Goal: Information Seeking & Learning: Learn about a topic

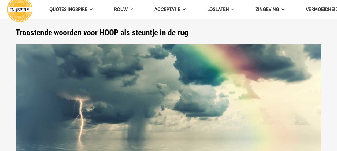
scroll to position [161, 0]
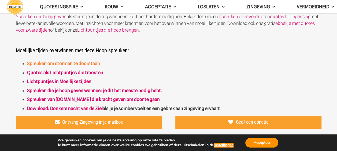
click at [75, 63] on link "Spreuken om stormen te doorstaan" at bounding box center [63, 63] width 73 height 5
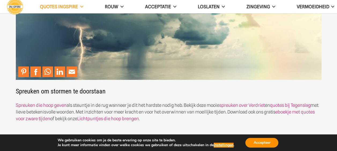
scroll to position [80, 0]
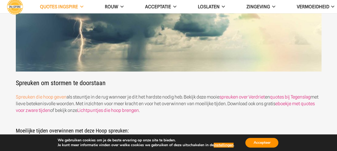
click at [51, 98] on link "Spreuken die hoop geven" at bounding box center [41, 96] width 51 height 5
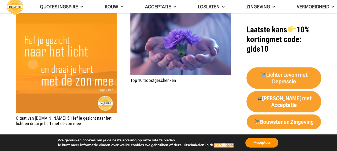
scroll to position [482, 0]
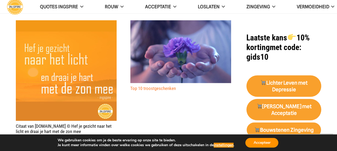
click at [157, 86] on link "Top 10 troostgeschenken" at bounding box center [153, 87] width 46 height 5
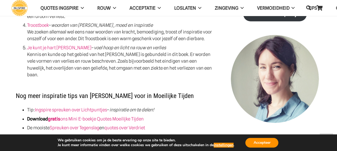
scroll to position [643, 0]
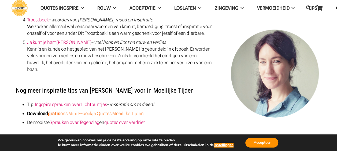
click at [53, 111] on strong "gratis" at bounding box center [54, 113] width 12 height 5
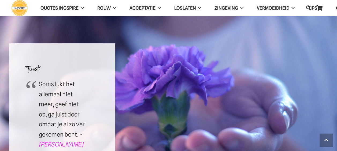
scroll to position [643, 0]
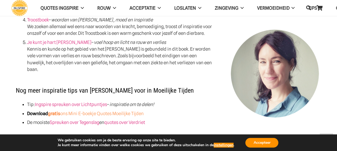
click at [55, 111] on strong "gratis" at bounding box center [54, 113] width 12 height 5
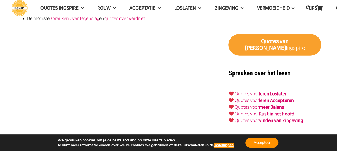
scroll to position [750, 0]
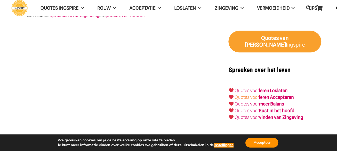
click at [252, 95] on link "Quotes voor" at bounding box center [246, 97] width 24 height 5
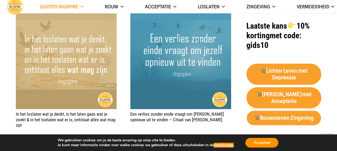
scroll to position [616, 0]
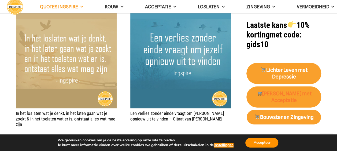
click at [287, 95] on strong "[PERSON_NAME] met Acceptatie" at bounding box center [283, 97] width 55 height 13
